Goal: Communication & Community: Answer question/provide support

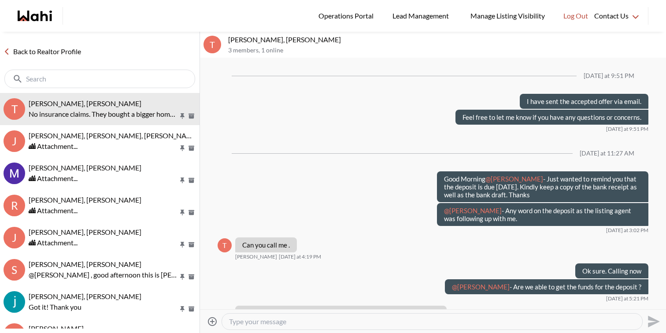
scroll to position [562, 0]
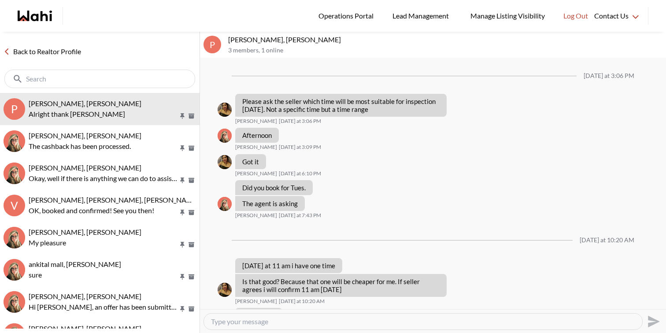
scroll to position [426, 0]
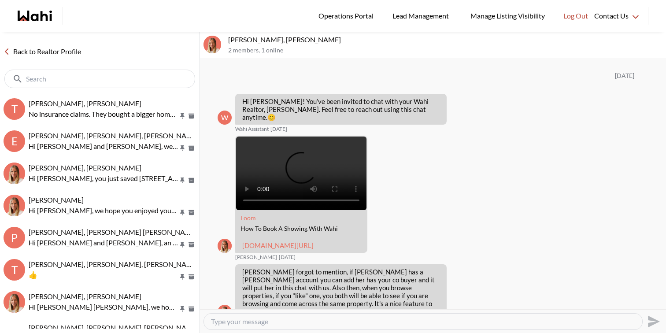
scroll to position [566, 0]
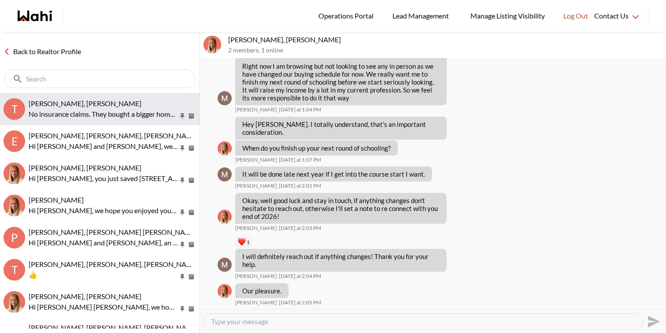
click at [146, 102] on div "[PERSON_NAME], [PERSON_NAME]" at bounding box center [112, 103] width 167 height 9
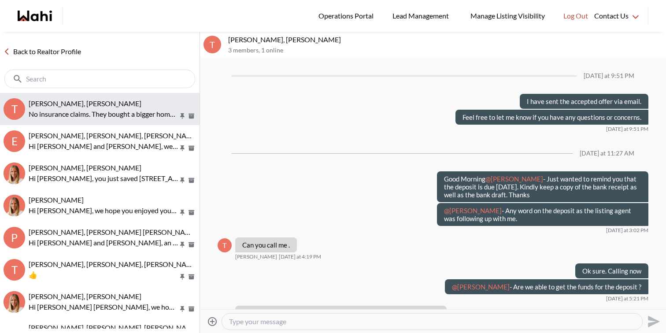
scroll to position [562, 0]
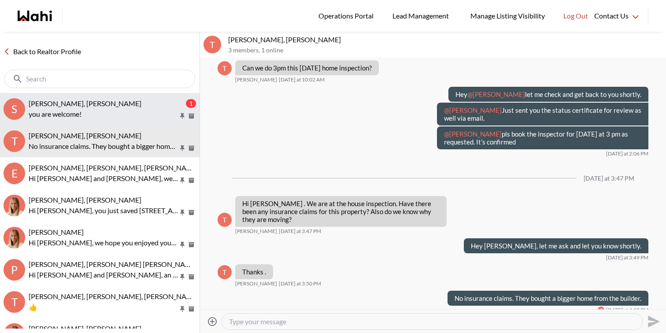
click at [131, 102] on div "[PERSON_NAME], [PERSON_NAME]" at bounding box center [106, 103] width 155 height 9
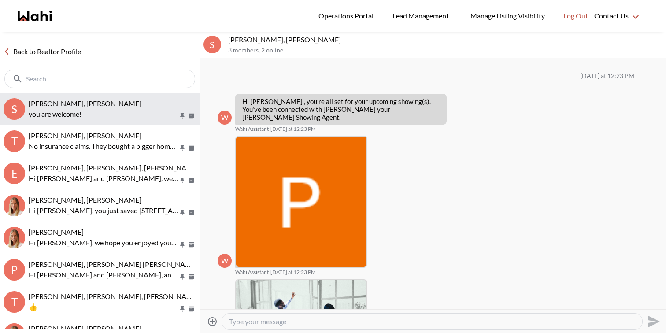
scroll to position [276, 0]
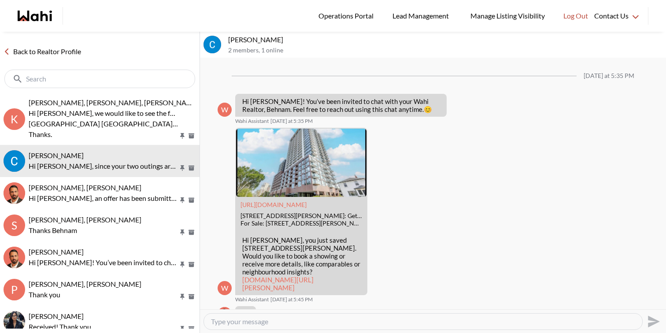
scroll to position [2033, 0]
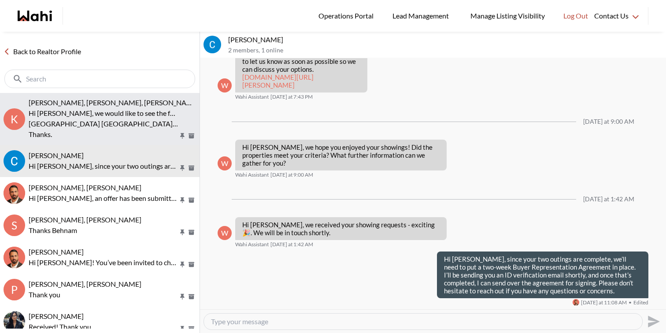
click at [88, 106] on span "[PERSON_NAME], [PERSON_NAME], [PERSON_NAME]" at bounding box center [114, 102] width 170 height 8
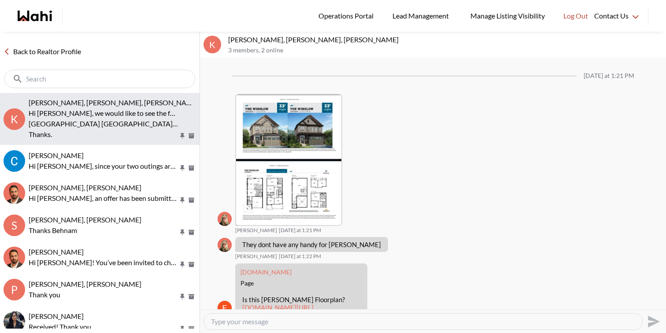
scroll to position [1524, 0]
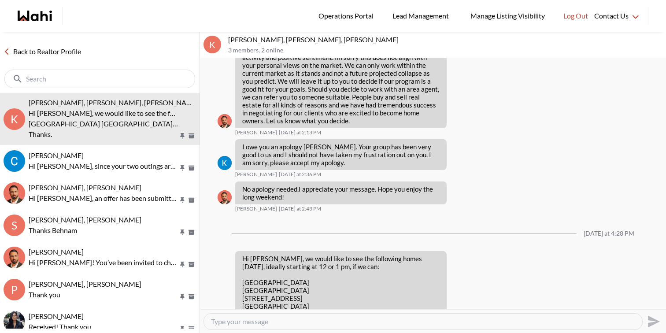
click at [281, 323] on textarea "Type your message" at bounding box center [423, 321] width 424 height 9
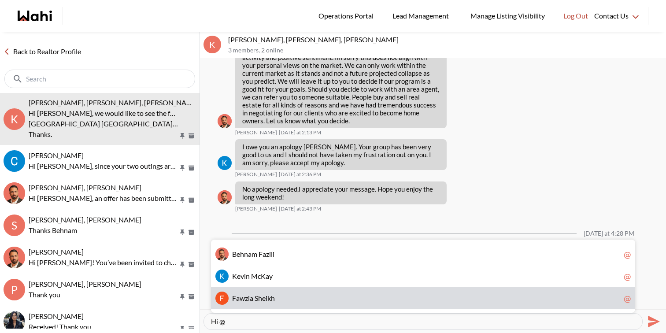
click at [288, 296] on span "F a w z i a S h e i k h" at bounding box center [426, 298] width 388 height 9
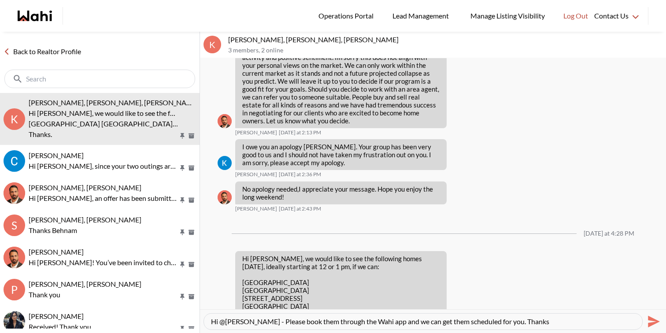
type textarea "Hi @[PERSON_NAME] - Please book them through the Wahi app and we can get them s…"
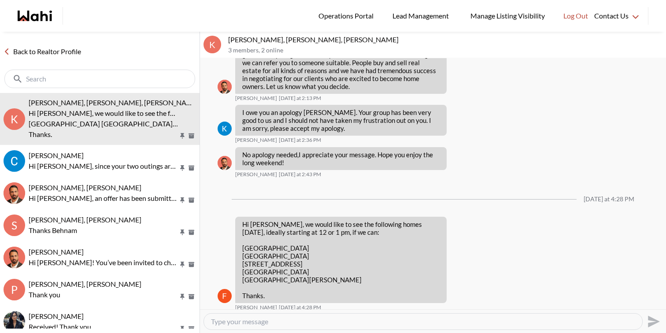
drag, startPoint x: 562, startPoint y: 299, endPoint x: 439, endPoint y: 291, distance: 122.6
click at [439, 314] on div "Message Failed · Unauthorized Hi @Fawzia Sheikh - Please book them through the …" at bounding box center [542, 329] width 211 height 30
copy p "Hi @Fawzia Sheikh - Please book them through the Wahi app and we can get them s…"
click at [437, 322] on textarea "Type your message" at bounding box center [423, 321] width 424 height 9
paste textarea "Hi @[PERSON_NAME] - Please book them through the Wahi app and we can get them s…"
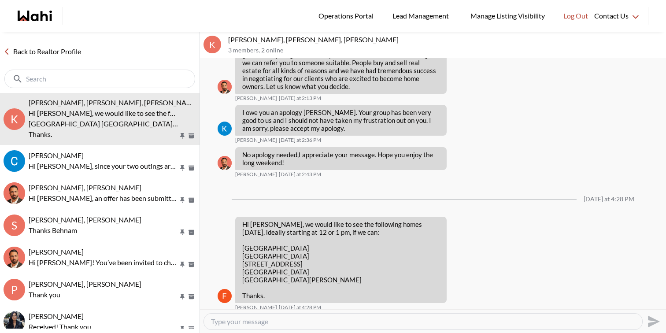
type textarea "Hi @[PERSON_NAME] - Please book them through the Wahi app and we can get them s…"
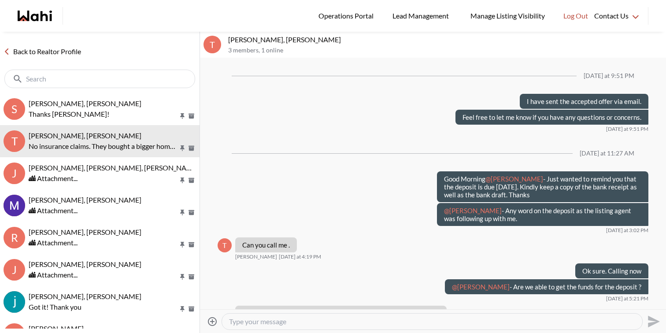
scroll to position [562, 0]
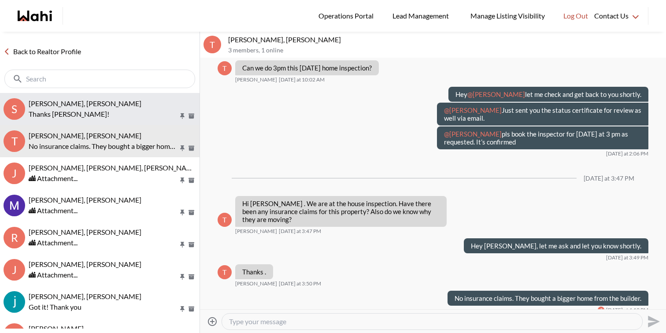
click at [111, 100] on div "[PERSON_NAME], [PERSON_NAME]" at bounding box center [112, 103] width 167 height 9
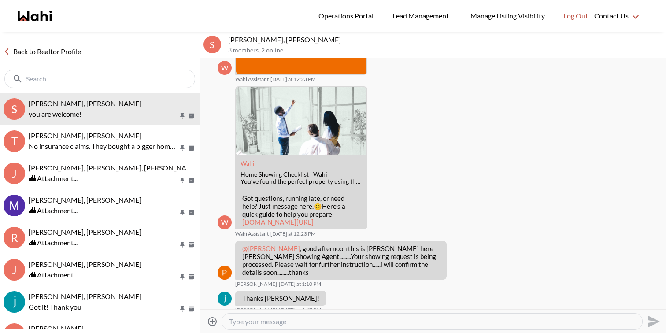
scroll to position [276, 0]
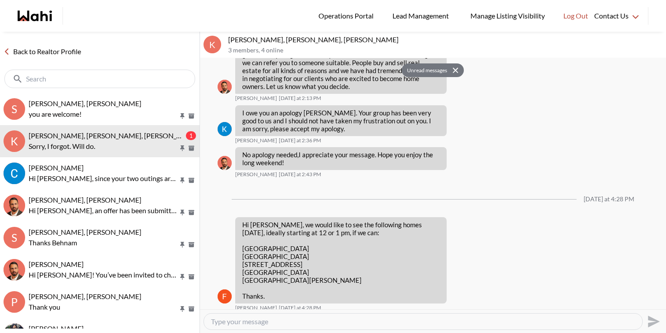
scroll to position [1477, 0]
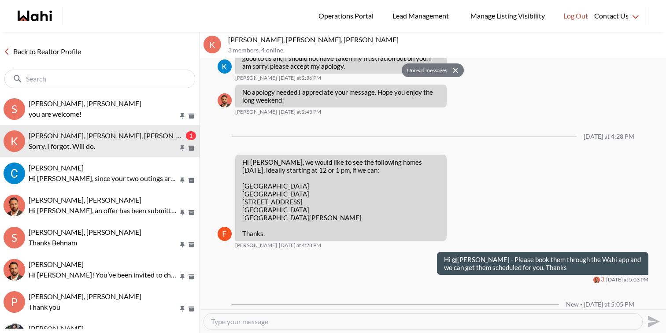
click at [293, 324] on textarea "Type your message" at bounding box center [423, 321] width 424 height 9
type textarea "Thank you"
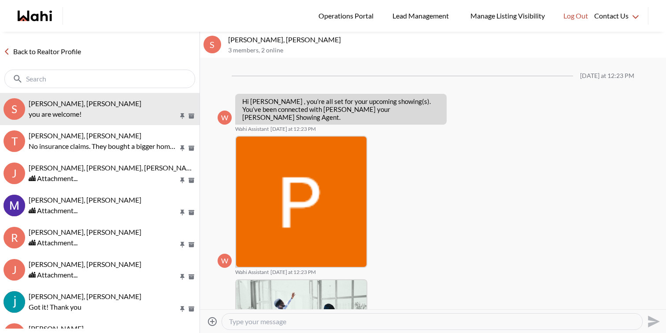
scroll to position [219, 0]
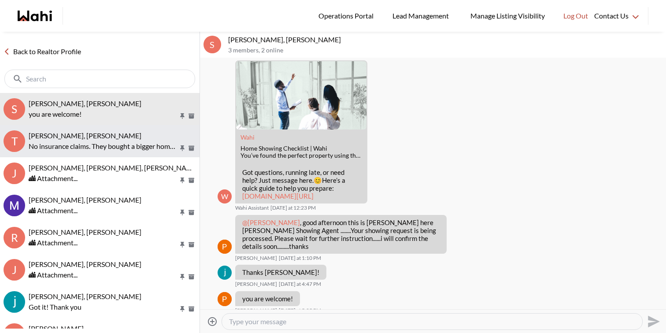
click at [126, 141] on p "No insurance claims. They bought a bigger home from the builder." at bounding box center [104, 146] width 150 height 11
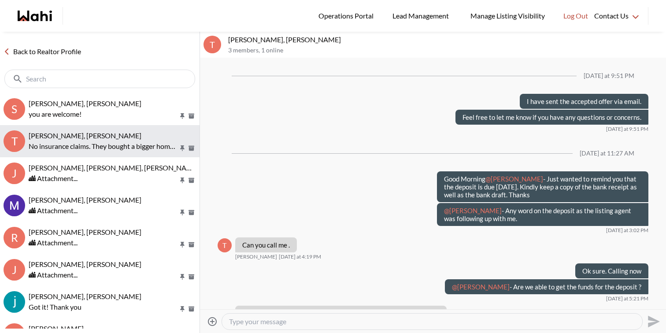
scroll to position [562, 0]
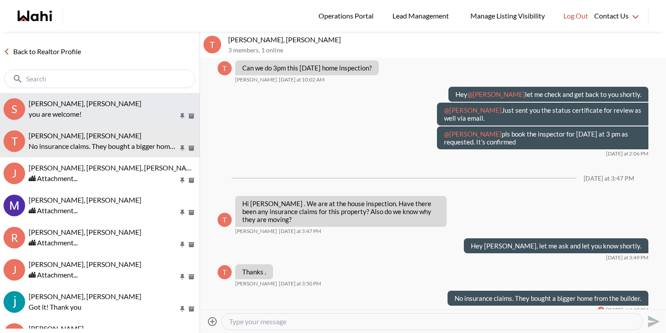
click at [71, 102] on span "[PERSON_NAME], [PERSON_NAME]" at bounding box center [85, 103] width 113 height 8
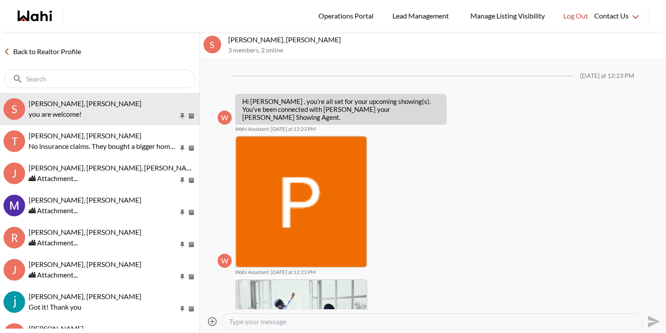
scroll to position [219, 0]
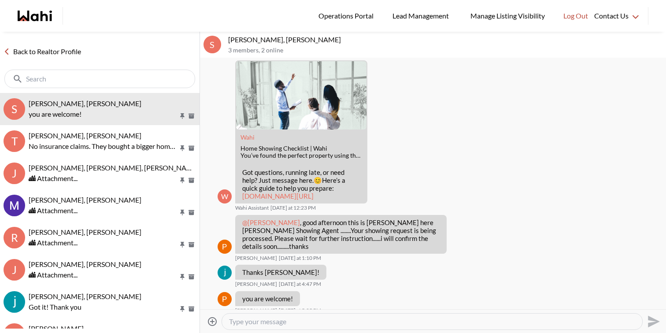
click at [59, 52] on link "Back to Realtor Profile" at bounding box center [42, 51] width 85 height 11
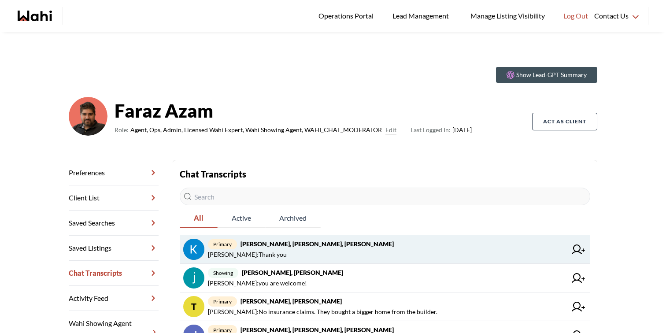
click at [285, 249] on span "[PERSON_NAME] : Thank you" at bounding box center [387, 254] width 358 height 11
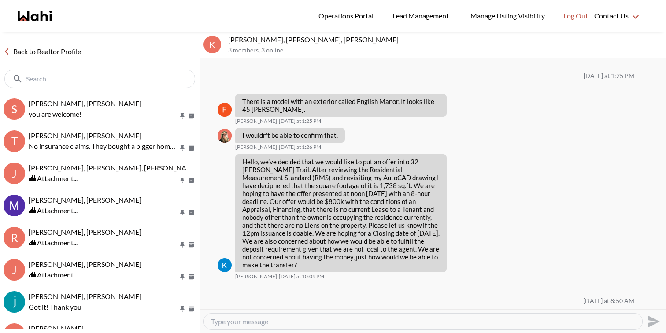
scroll to position [1371, 0]
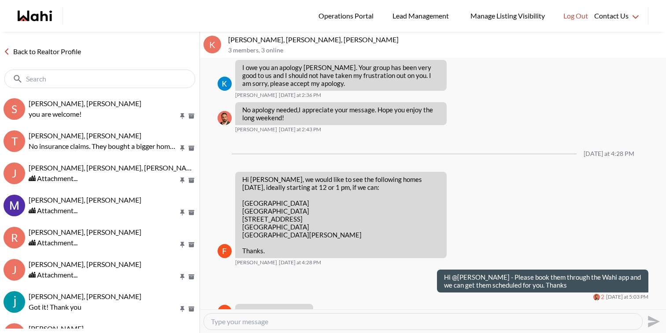
click at [74, 49] on link "Back to Realtor Profile" at bounding box center [42, 51] width 85 height 11
